Goal: Task Accomplishment & Management: Use online tool/utility

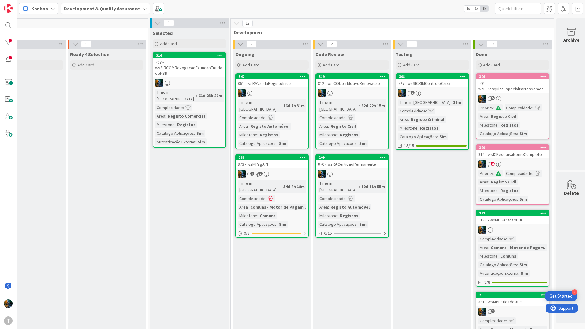
scroll to position [0, 122]
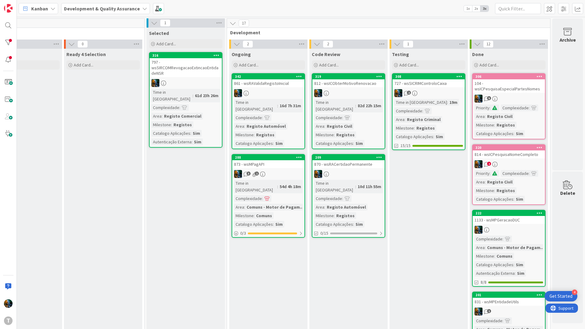
click at [358, 89] on div at bounding box center [348, 93] width 72 height 8
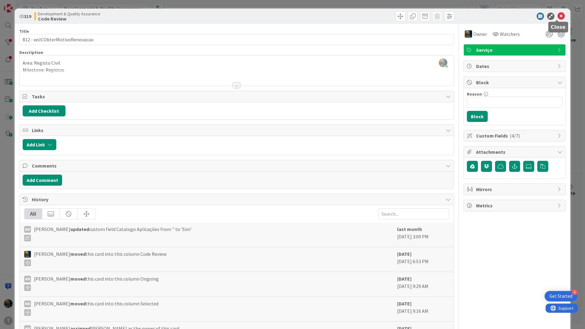
click at [559, 16] on icon at bounding box center [561, 16] width 7 height 7
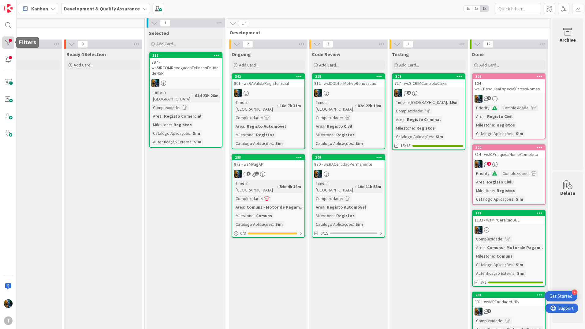
click at [4, 45] on div at bounding box center [8, 42] width 12 height 12
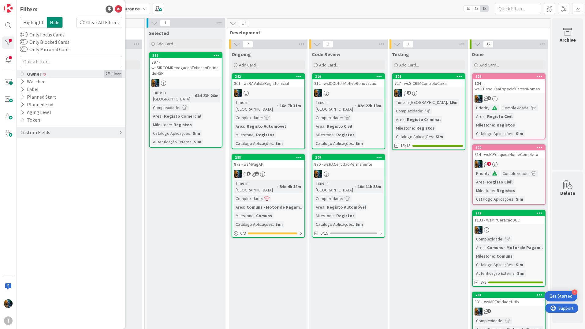
click at [114, 71] on div "Clear" at bounding box center [113, 74] width 18 height 8
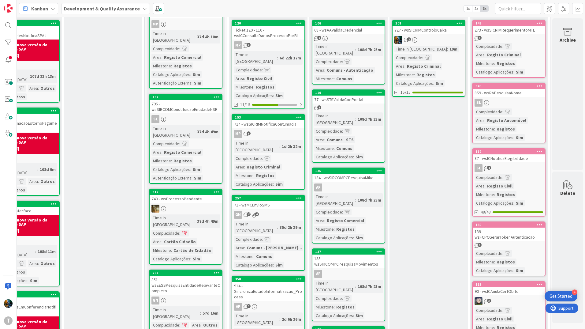
scroll to position [0, 122]
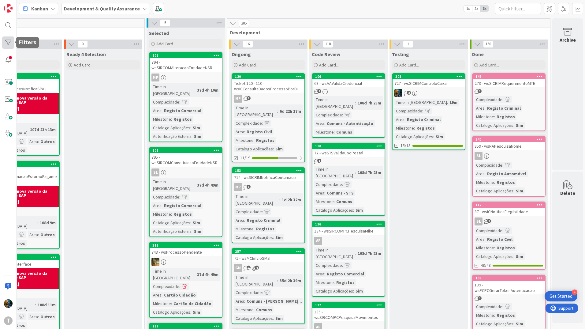
click at [6, 42] on div at bounding box center [8, 42] width 12 height 12
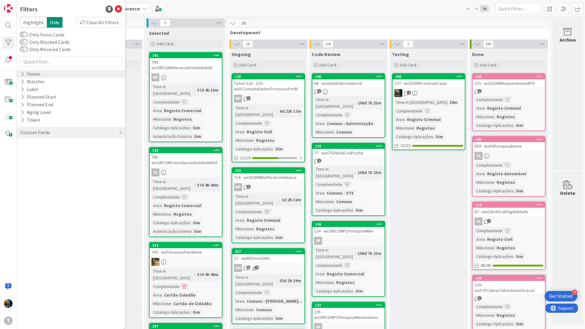
click at [25, 73] on div "Owner" at bounding box center [30, 74] width 21 height 8
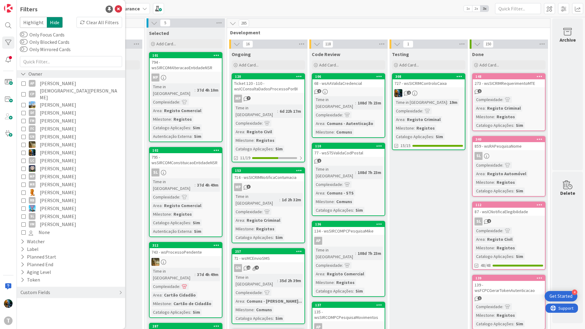
click at [25, 73] on icon at bounding box center [24, 73] width 6 height 5
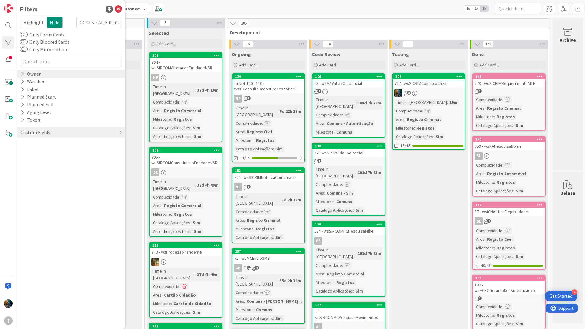
click at [26, 72] on div "Owner" at bounding box center [30, 74] width 21 height 8
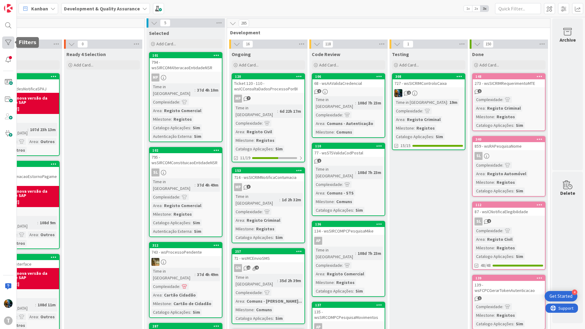
click at [5, 37] on div at bounding box center [8, 42] width 12 height 12
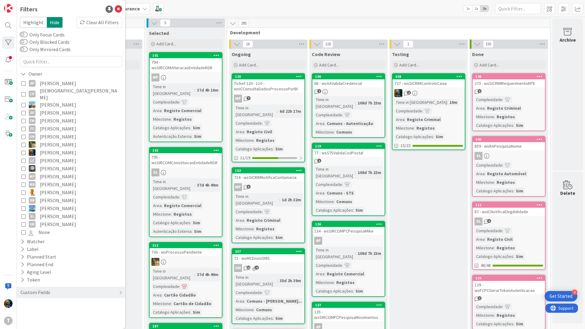
click at [24, 174] on icon at bounding box center [23, 176] width 4 height 4
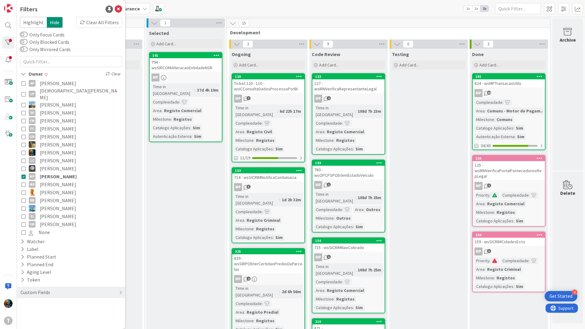
click at [22, 174] on icon at bounding box center [23, 176] width 4 height 4
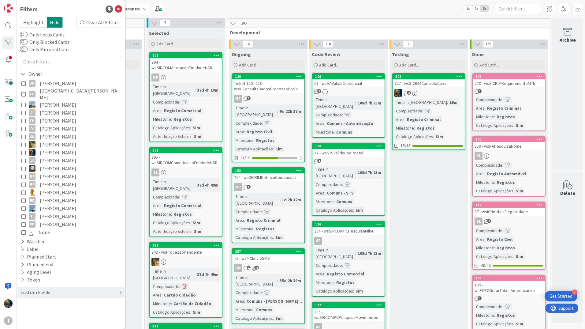
click at [23, 150] on icon at bounding box center [23, 152] width 4 height 4
